Goal: Check status: Check status

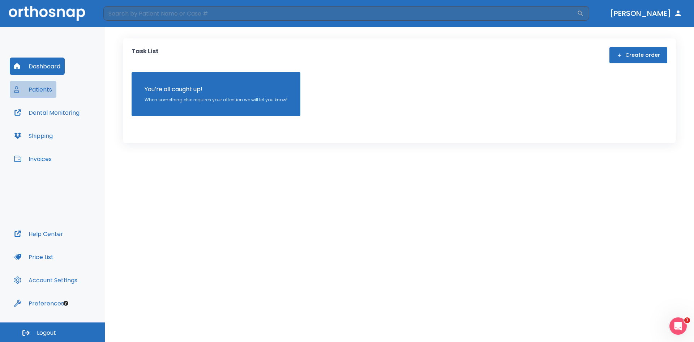
click at [42, 92] on button "Patients" at bounding box center [33, 89] width 47 height 17
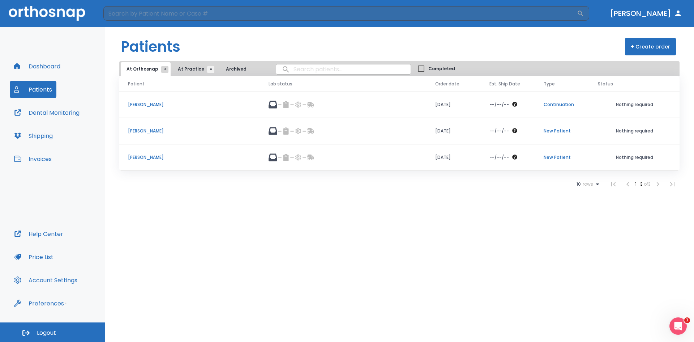
click at [159, 106] on p "[PERSON_NAME]" at bounding box center [189, 104] width 123 height 7
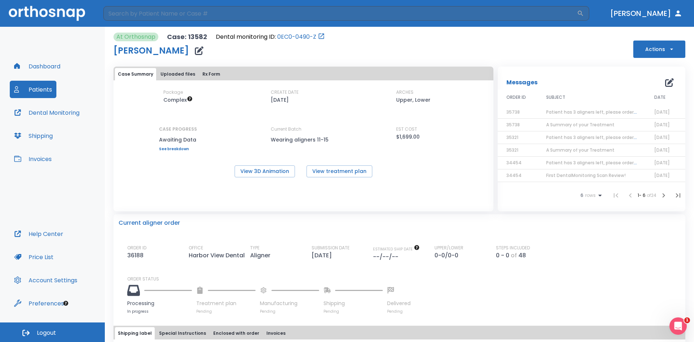
click at [31, 87] on button "Patients" at bounding box center [33, 89] width 47 height 17
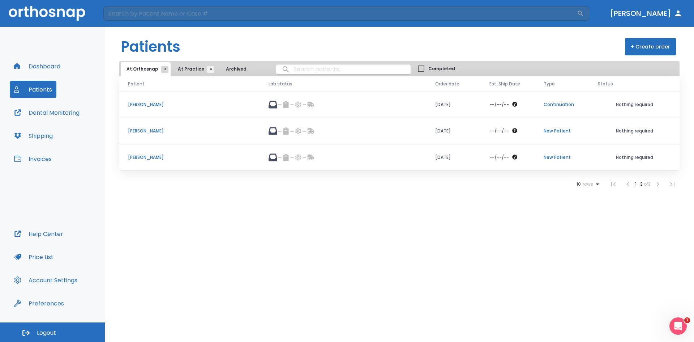
click at [189, 70] on span "At Practice 4" at bounding box center [194, 69] width 33 height 7
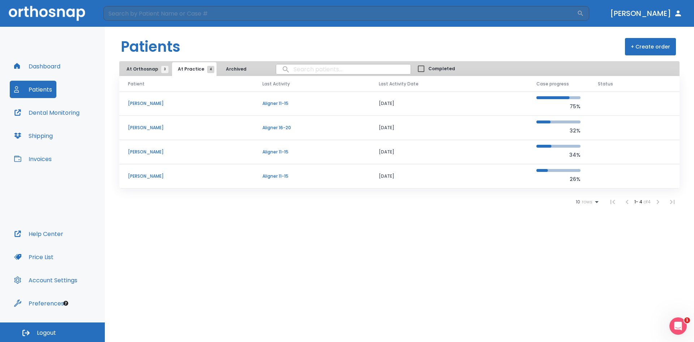
click at [154, 130] on p "Deborah Ziegler" at bounding box center [186, 127] width 117 height 7
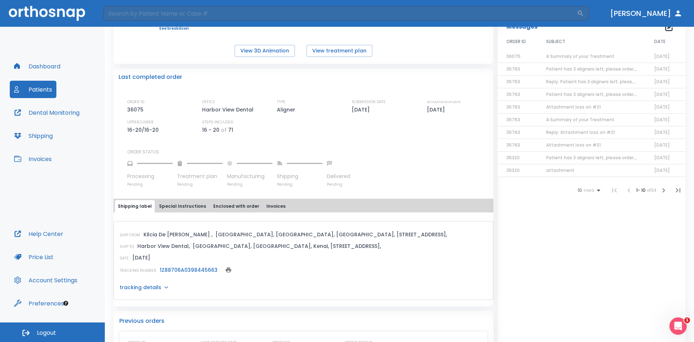
scroll to position [145, 0]
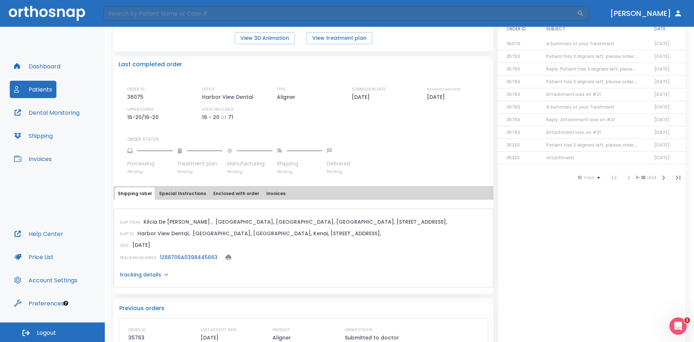
click at [194, 257] on link "1Z88706A0398445663" at bounding box center [189, 256] width 58 height 7
click at [37, 92] on button "Patients" at bounding box center [33, 89] width 47 height 17
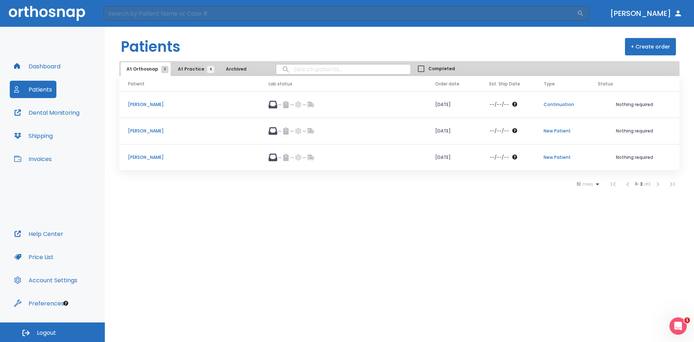
click at [146, 104] on p "[PERSON_NAME]" at bounding box center [189, 104] width 123 height 7
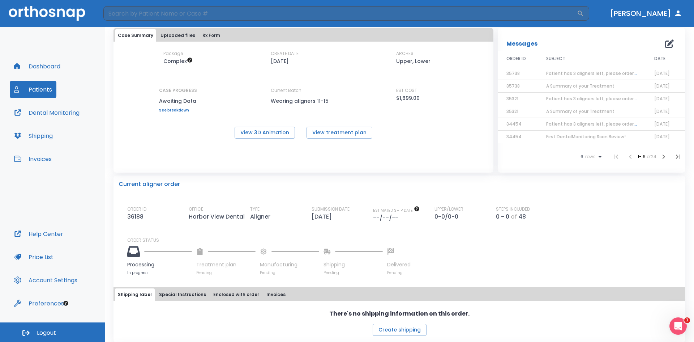
scroll to position [36, 0]
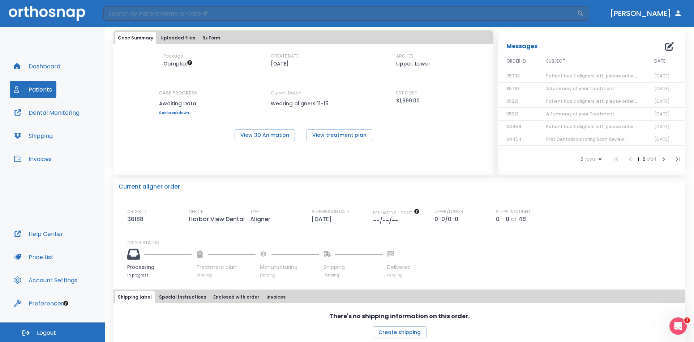
click at [182, 148] on div "Case Summary Uploaded files Rx Form Package Complex CREATE DATE 03/19/25 ARCHES…" at bounding box center [304, 102] width 380 height 145
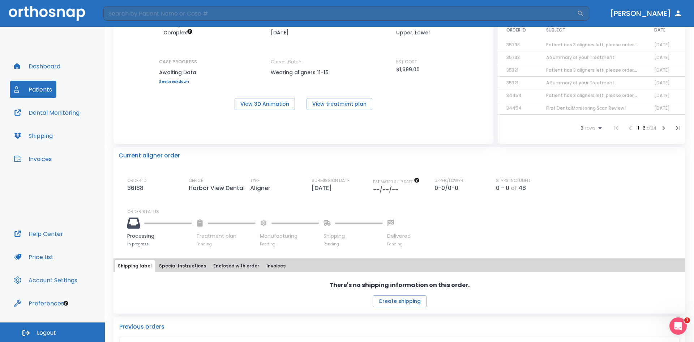
scroll to position [72, 0]
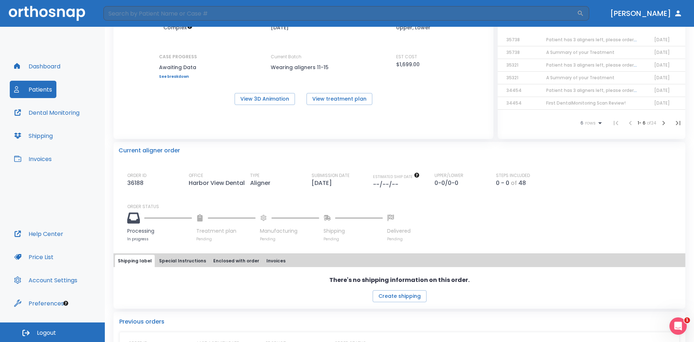
click at [48, 98] on div "Dashboard Patients Dental Monitoring Shipping Invoices" at bounding box center [52, 140] width 85 height 167
click at [43, 81] on button "Patients" at bounding box center [33, 89] width 47 height 17
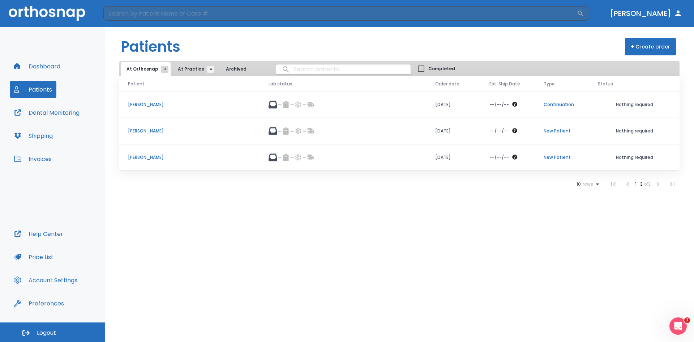
click at [140, 106] on p "[PERSON_NAME]" at bounding box center [189, 104] width 123 height 7
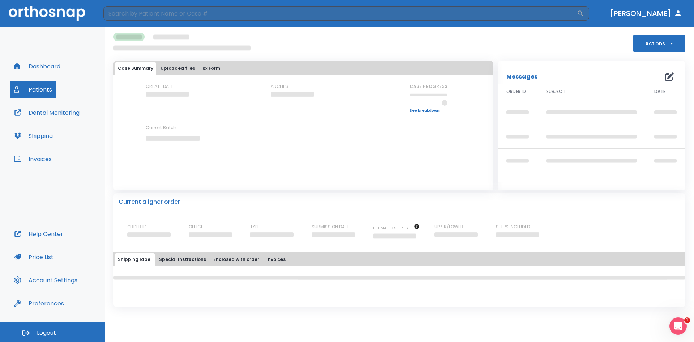
click at [47, 101] on div "Dashboard Patients Dental Monitoring Shipping Invoices" at bounding box center [52, 140] width 85 height 167
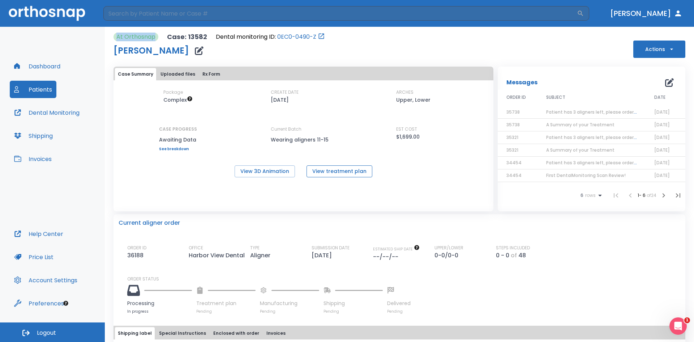
click at [320, 173] on button "View treatment plan" at bounding box center [340, 171] width 66 height 12
